Goal: Find specific page/section

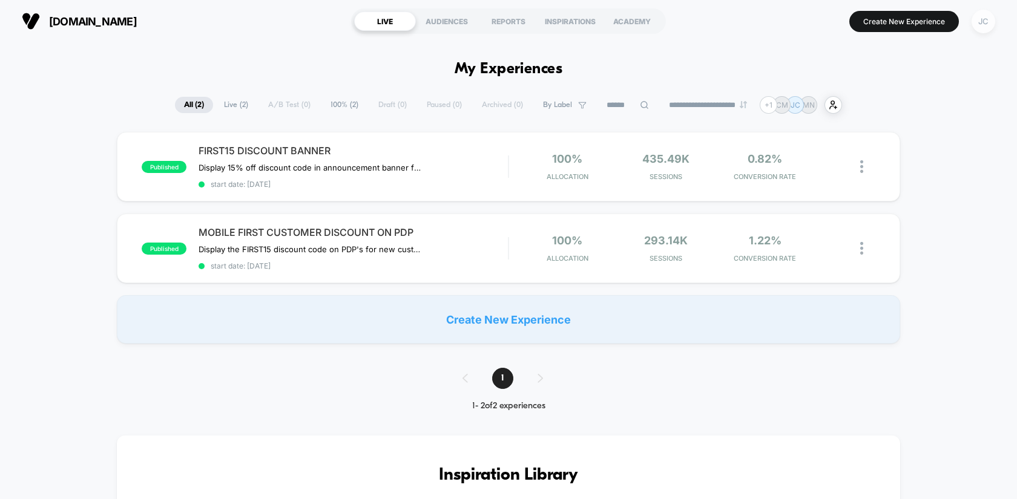
click at [991, 19] on div "JC" at bounding box center [984, 22] width 24 height 24
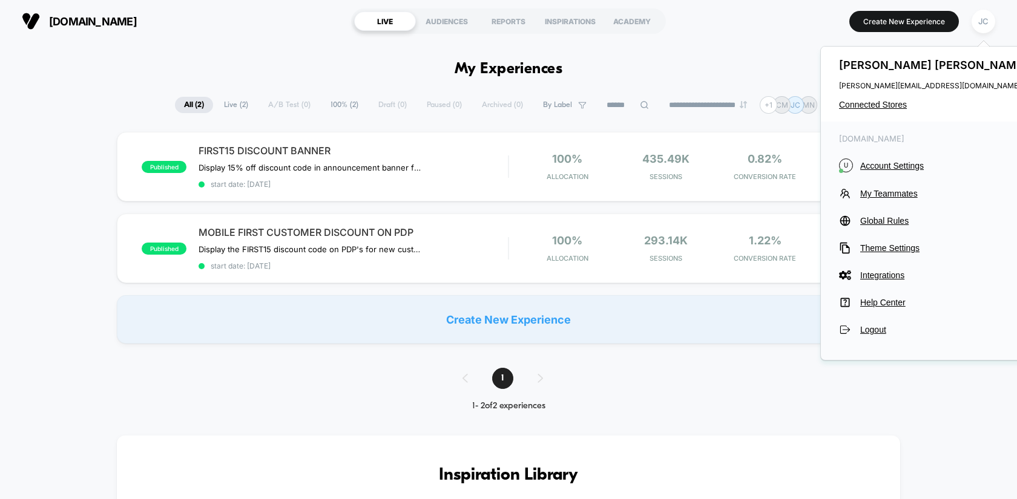
click at [896, 99] on div "[PERSON_NAME] [PERSON_NAME][EMAIL_ADDRESS][DOMAIN_NAME] Connected Stores" at bounding box center [935, 84] width 228 height 75
click at [889, 106] on span "Connected Stores" at bounding box center [934, 105] width 191 height 10
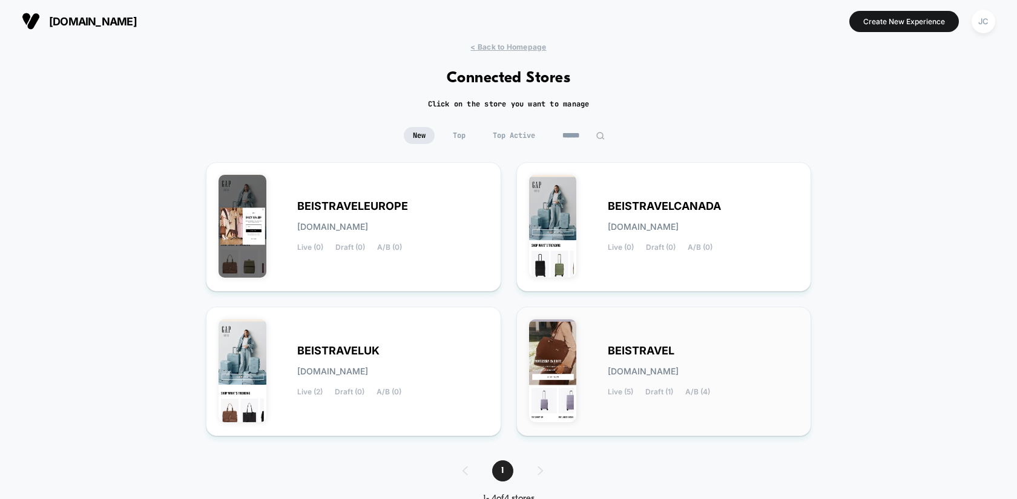
click at [651, 358] on div "BEISTRAVEL [DOMAIN_NAME] Live (5) Draft (1) A/B (4)" at bounding box center [703, 372] width 191 height 50
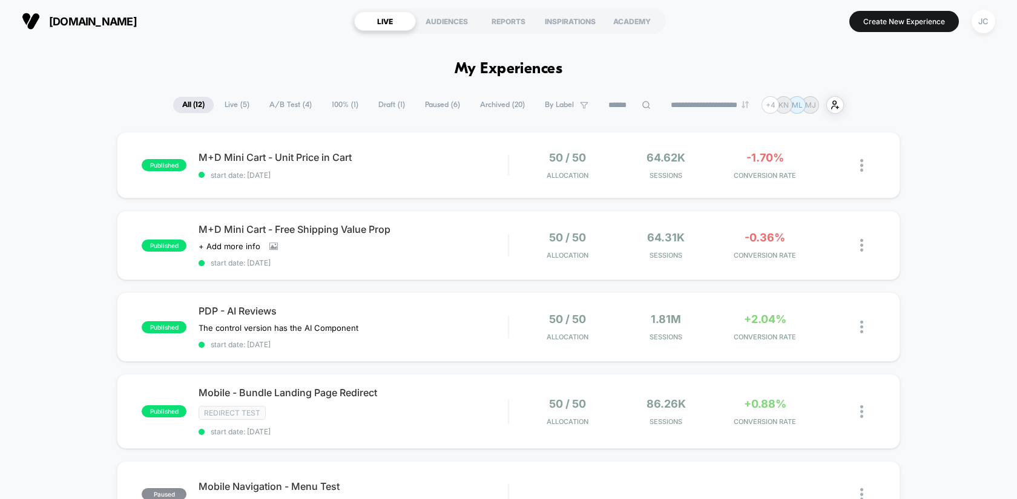
click at [235, 109] on span "Live ( 5 )" at bounding box center [236, 105] width 43 height 16
